Goal: Transaction & Acquisition: Subscribe to service/newsletter

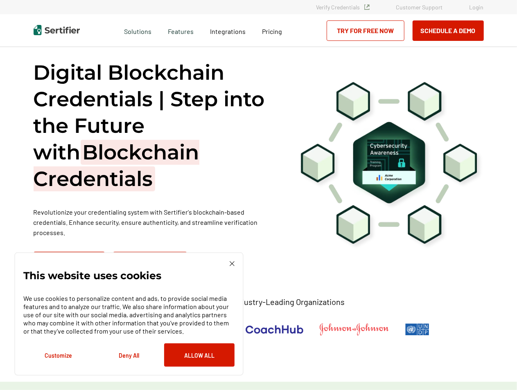
click at [230, 263] on img at bounding box center [232, 264] width 5 height 5
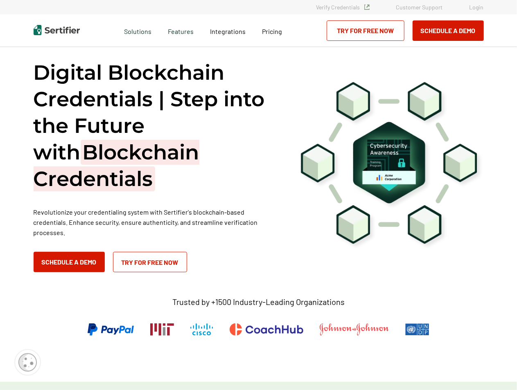
drag, startPoint x: 516, startPoint y: 56, endPoint x: 521, endPoint y: 79, distance: 24.4
click at [516, 79] on html "Verify Credentials Customer Support Login Request A Demo Let us present you the…" at bounding box center [258, 195] width 517 height 390
click at [367, 63] on div "Digital Blockchain Credentials | Step into the Future with Blockchain Credentia…" at bounding box center [259, 165] width 450 height 213
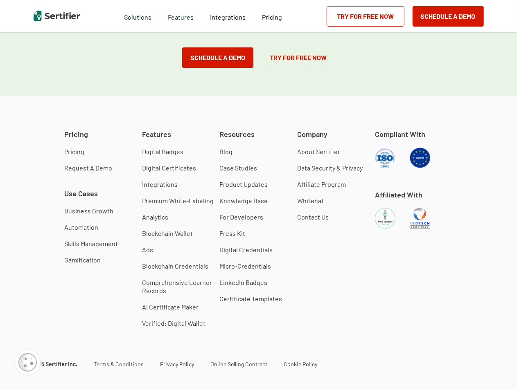
scroll to position [1670, 0]
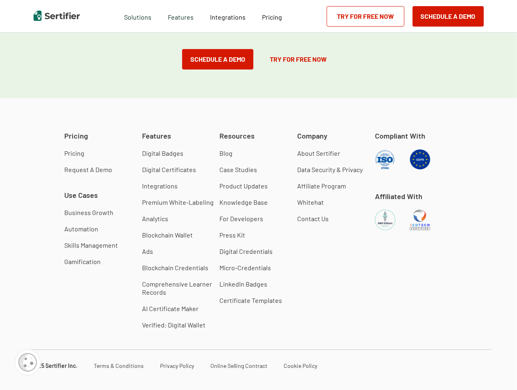
click at [181, 166] on link "Digital Certificates" at bounding box center [169, 170] width 54 height 8
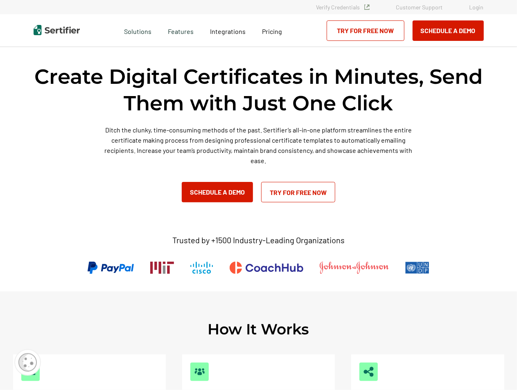
click at [319, 195] on link "Try for Free Now" at bounding box center [298, 192] width 74 height 20
